Goal: Transaction & Acquisition: Purchase product/service

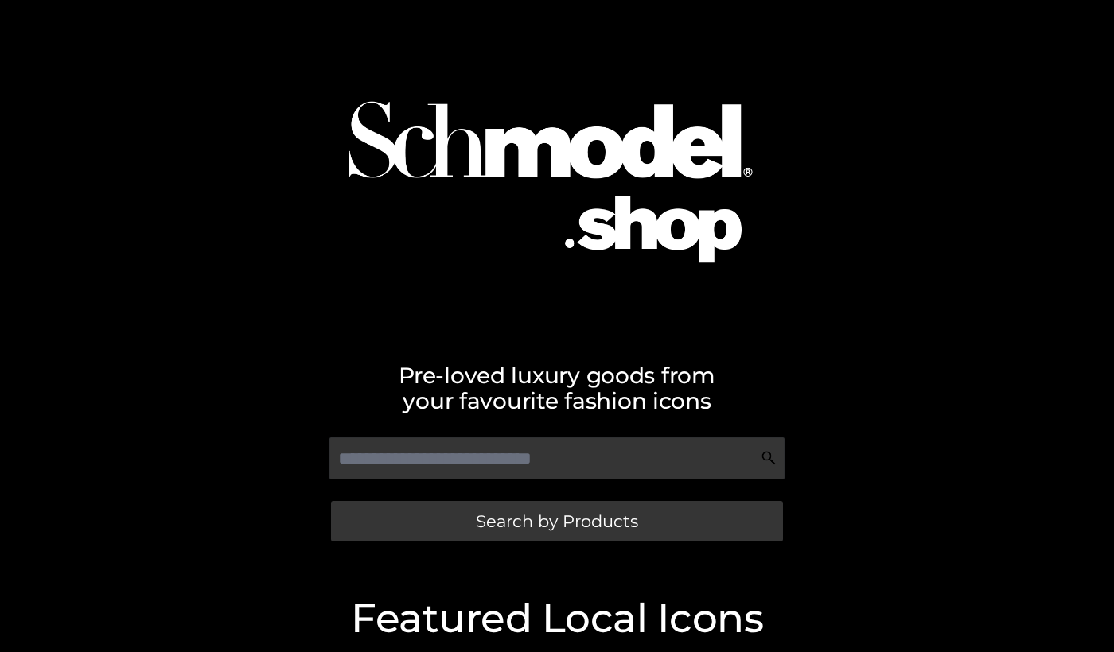
click at [488, 555] on div "Pre-loved luxury goods from your favourite fashion icons Search by Products" at bounding box center [557, 281] width 1114 height 563
click at [494, 541] on div "Search by Products" at bounding box center [556, 522] width 891 height 52
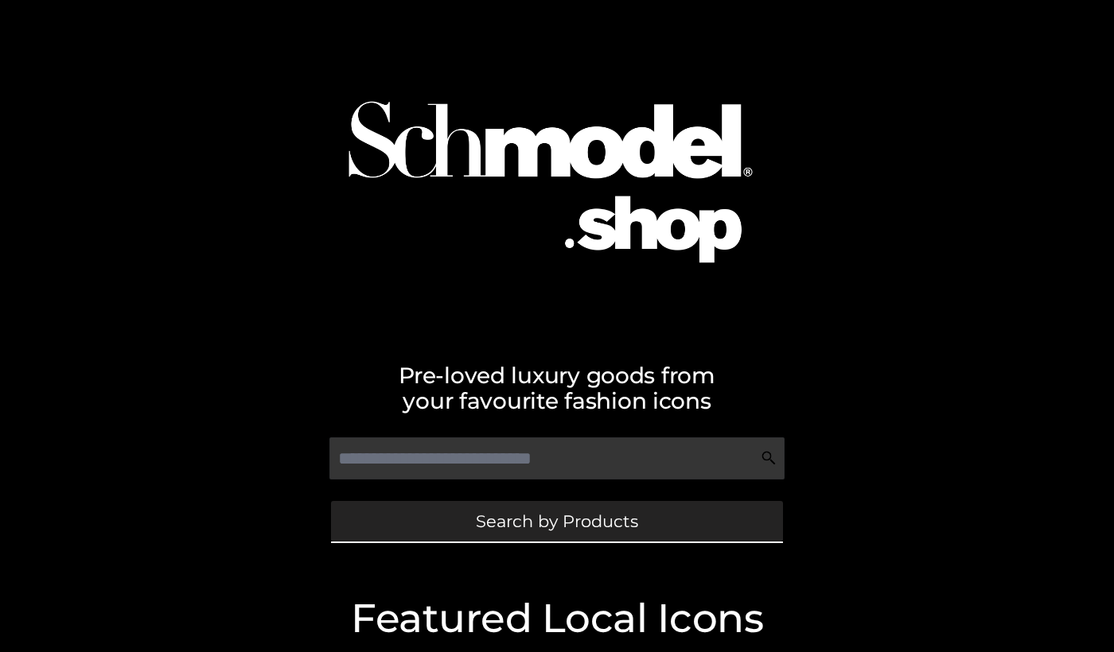
click at [498, 539] on link "Search by Products" at bounding box center [557, 521] width 452 height 41
click at [498, 516] on span "Search by Products" at bounding box center [557, 521] width 162 height 17
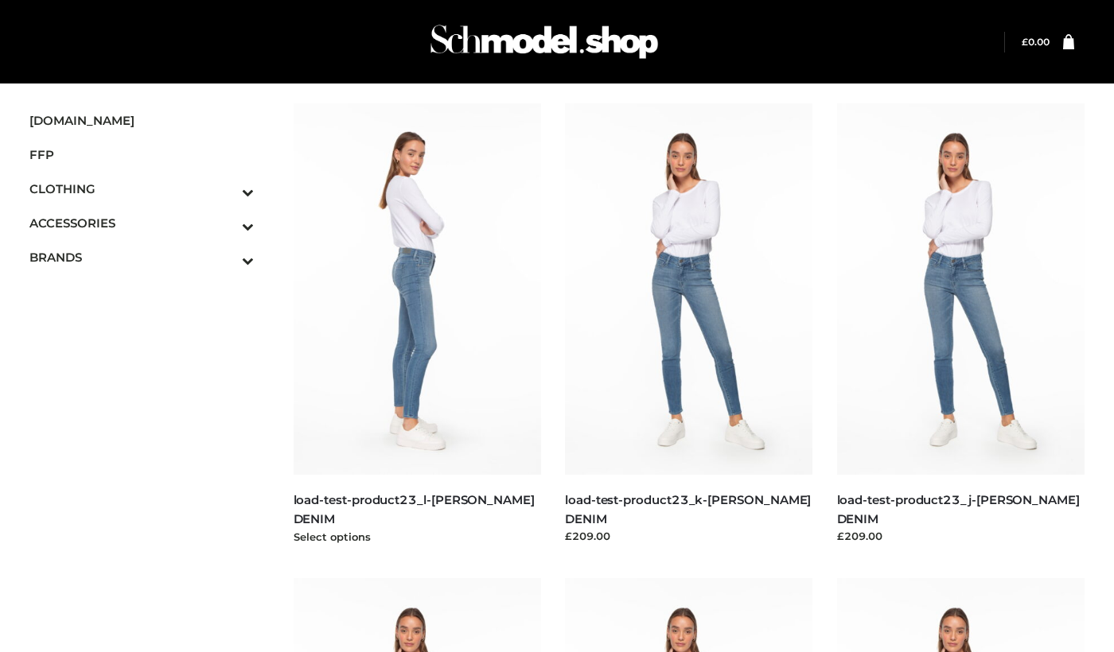
click at [366, 337] on img at bounding box center [418, 289] width 248 height 372
